Goal: Task Accomplishment & Management: Manage account settings

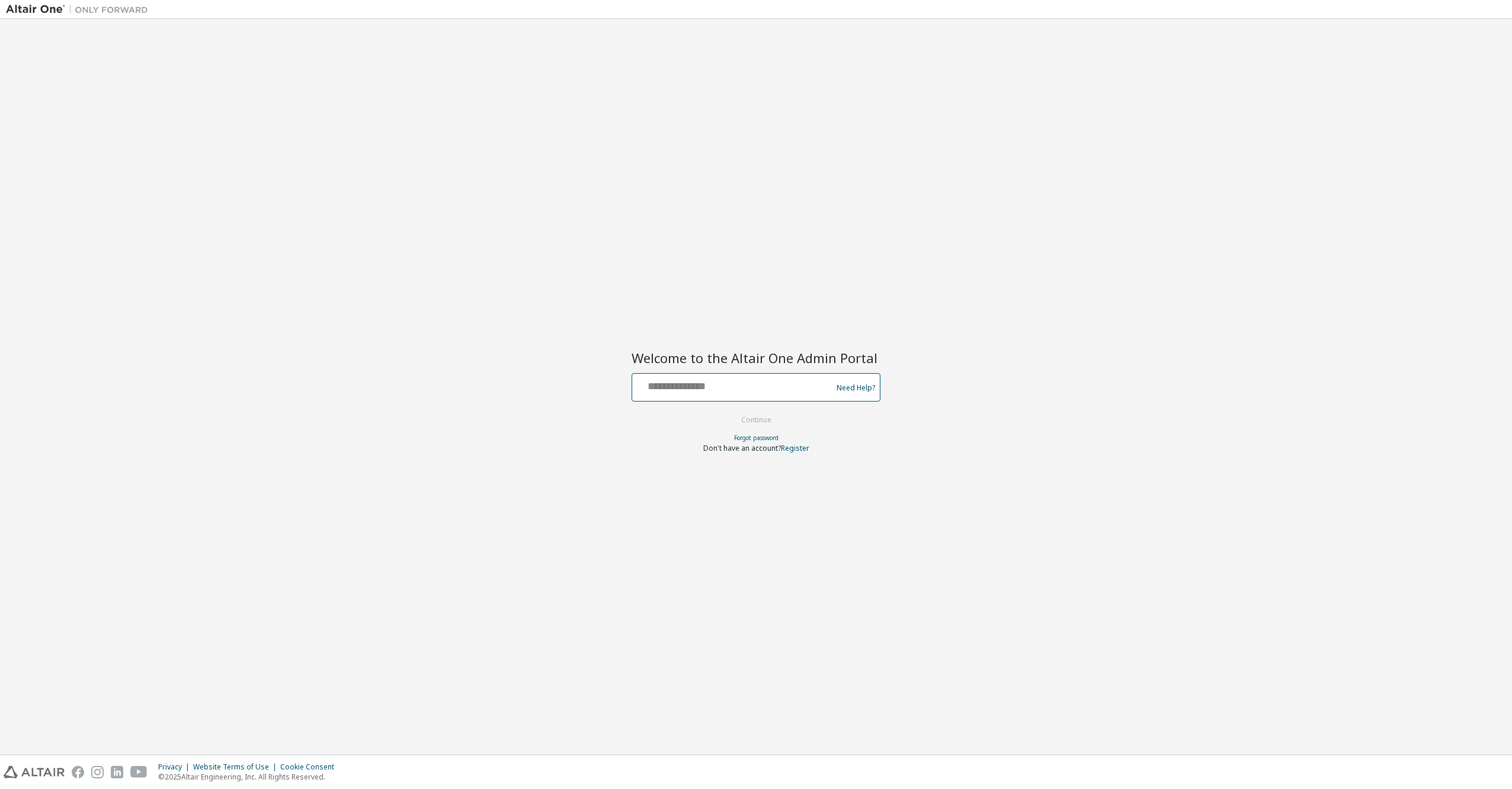
click at [684, 386] on input "text" at bounding box center [734, 384] width 194 height 17
type input "**********"
click at [760, 420] on button "Continue" at bounding box center [756, 420] width 55 height 18
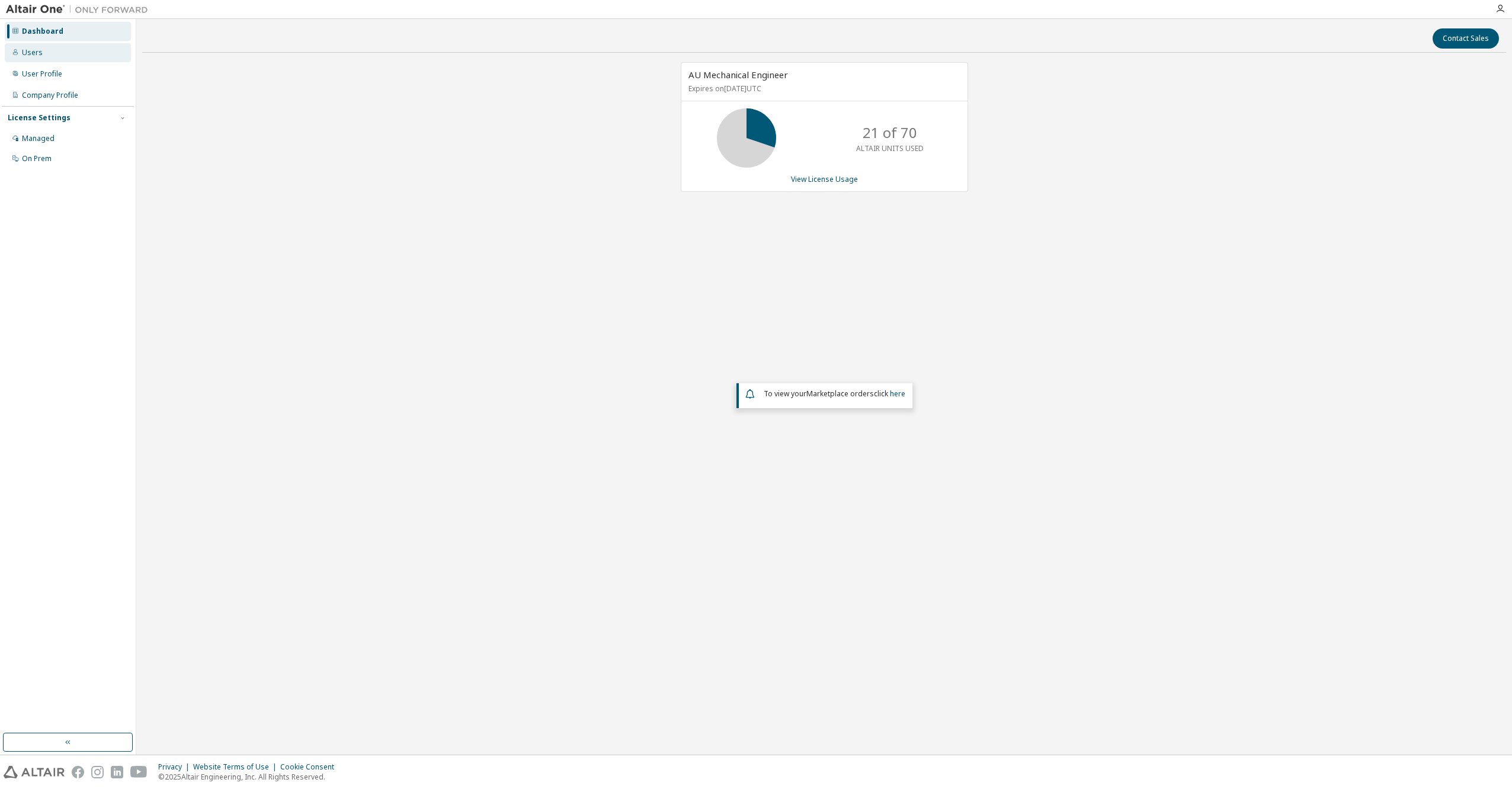
click at [31, 57] on div "Users" at bounding box center [33, 53] width 21 height 10
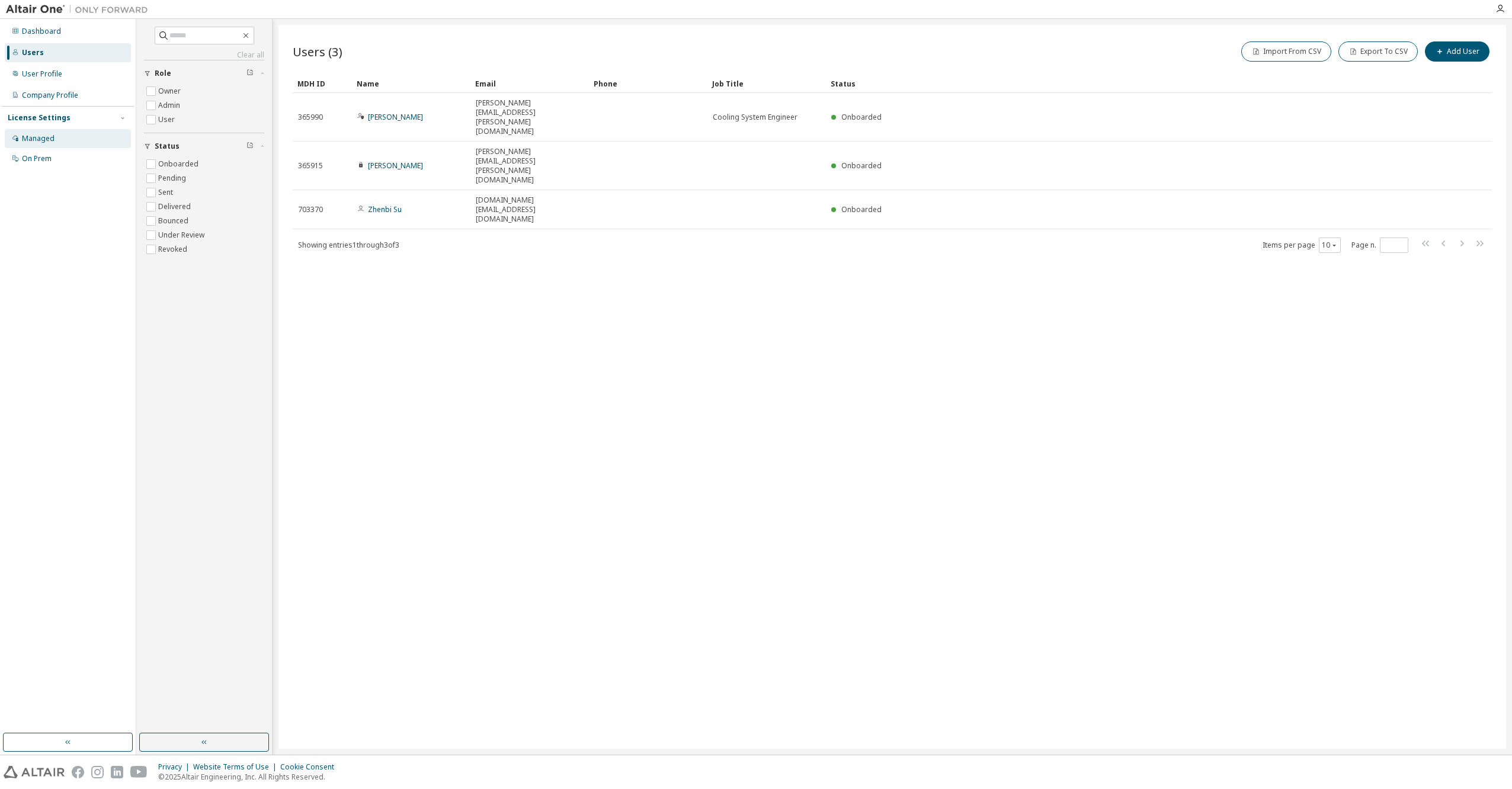
click at [55, 139] on div "Managed" at bounding box center [67, 138] width 126 height 19
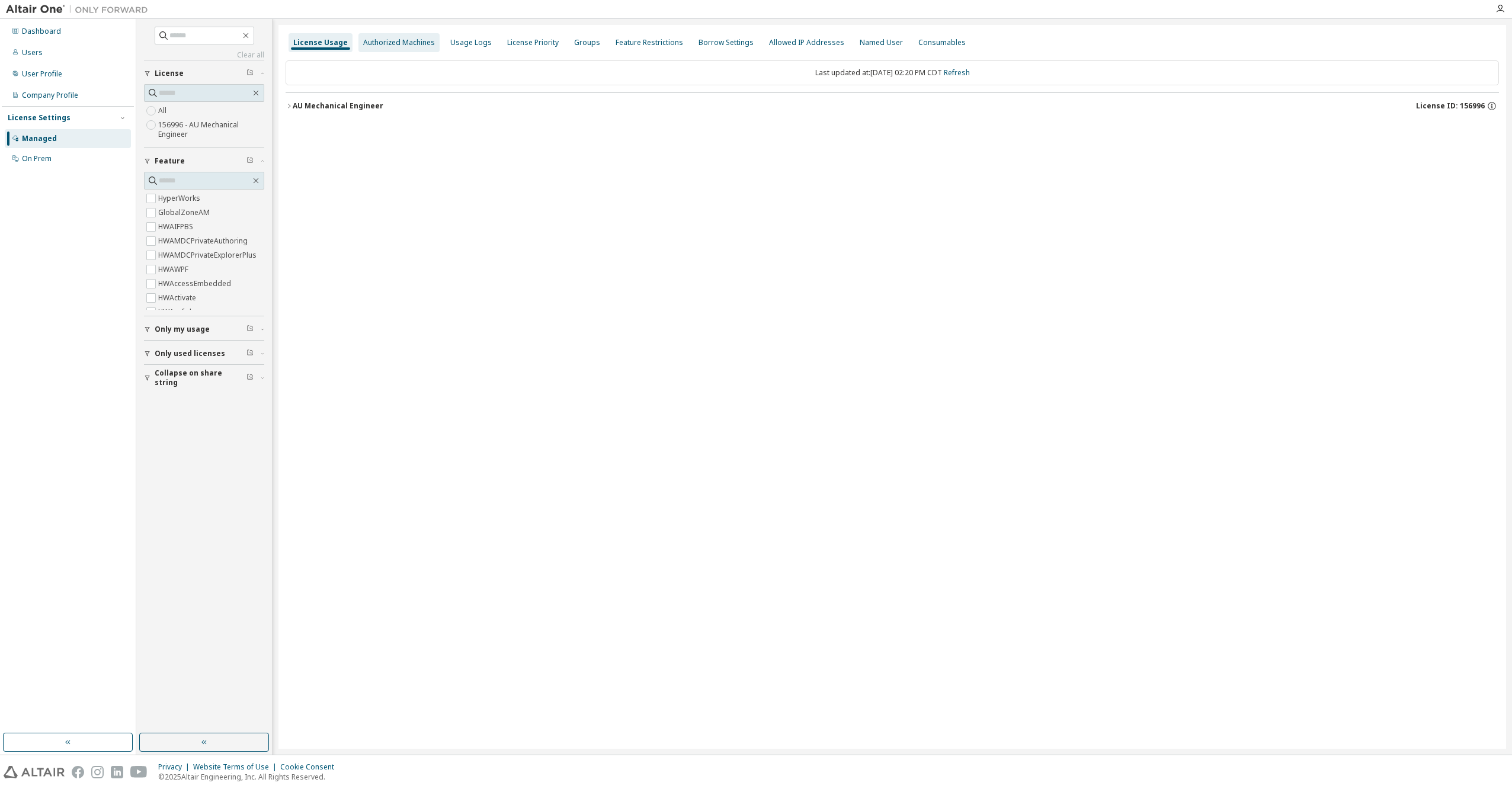
click at [417, 46] on div "Authorized Machines" at bounding box center [399, 42] width 72 height 10
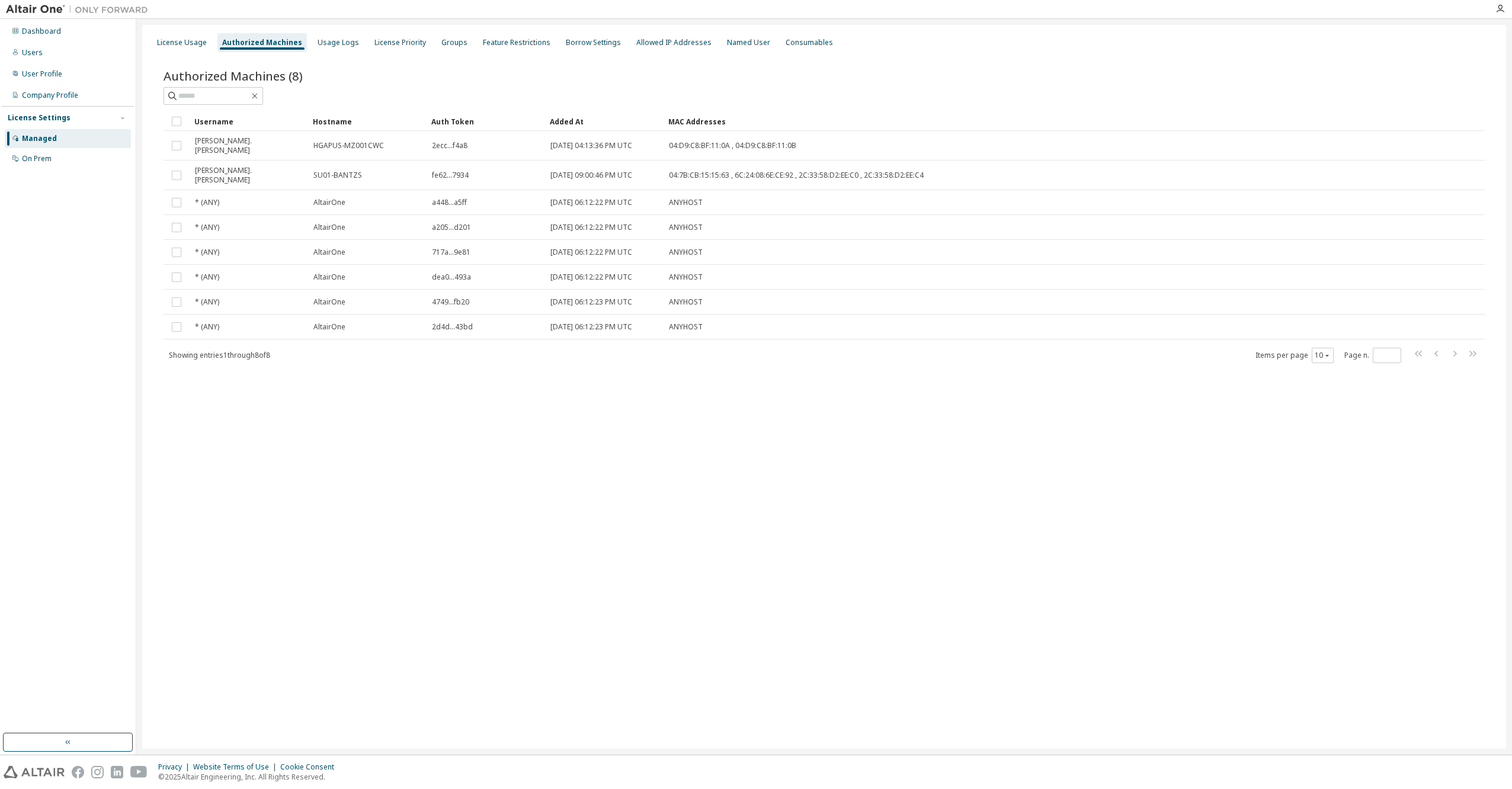
click at [525, 459] on div "License Usage Authorized Machines Usage Logs License Priority Groups Feature Re…" at bounding box center [824, 386] width 1364 height 724
